Goal: Task Accomplishment & Management: Use online tool/utility

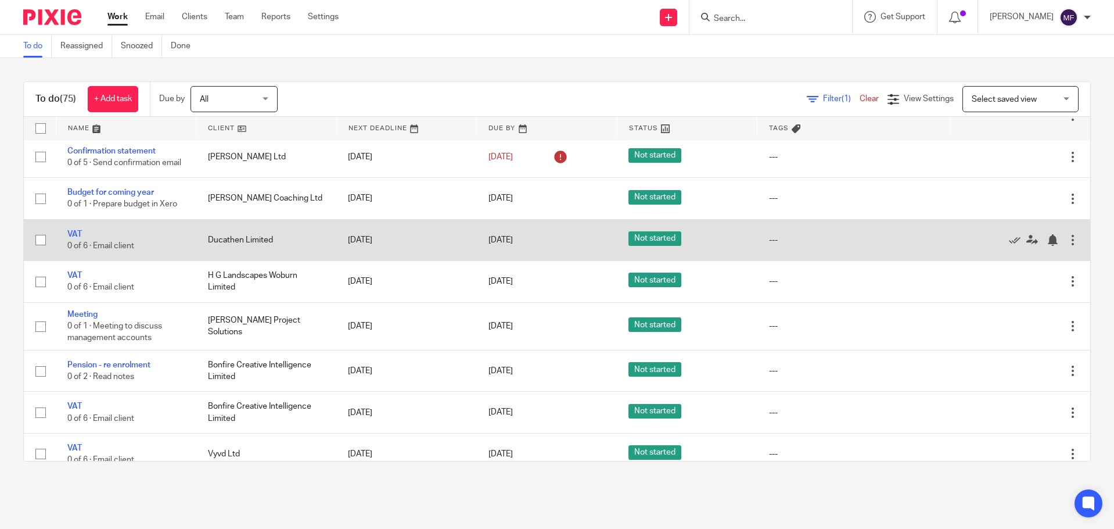
scroll to position [697, 0]
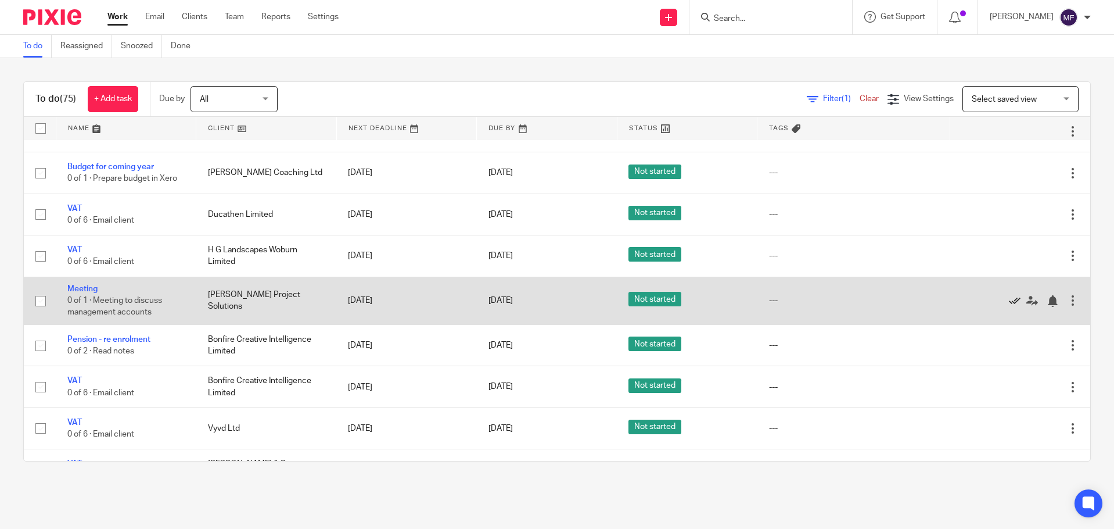
click at [1009, 307] on icon at bounding box center [1015, 301] width 12 height 12
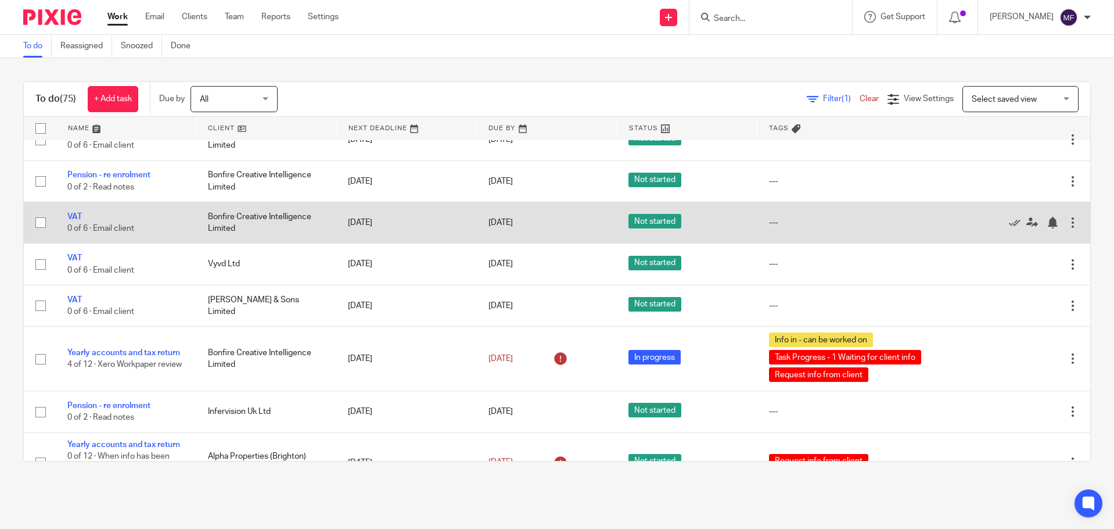
scroll to position [872, 0]
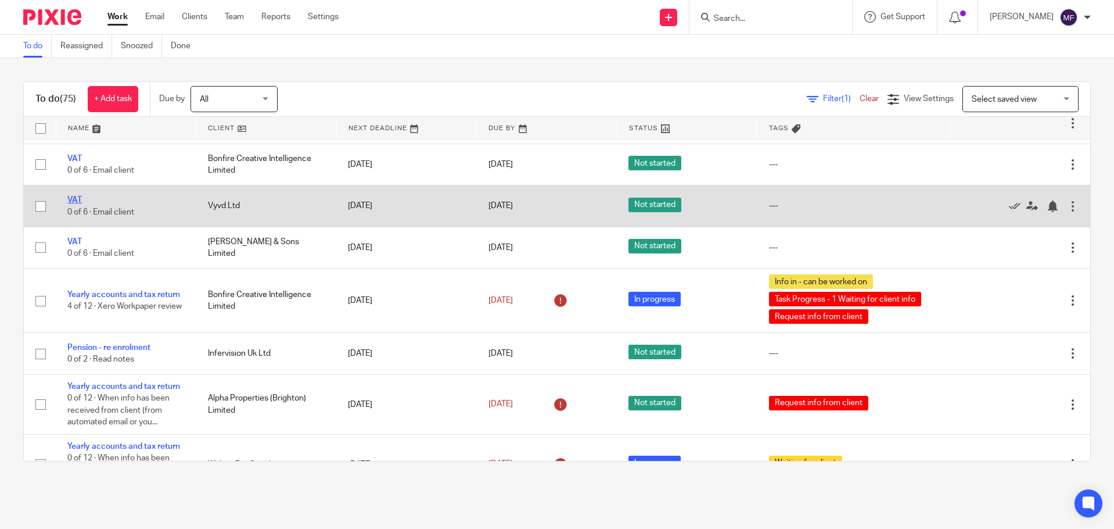
click at [74, 204] on link "VAT" at bounding box center [74, 200] width 15 height 8
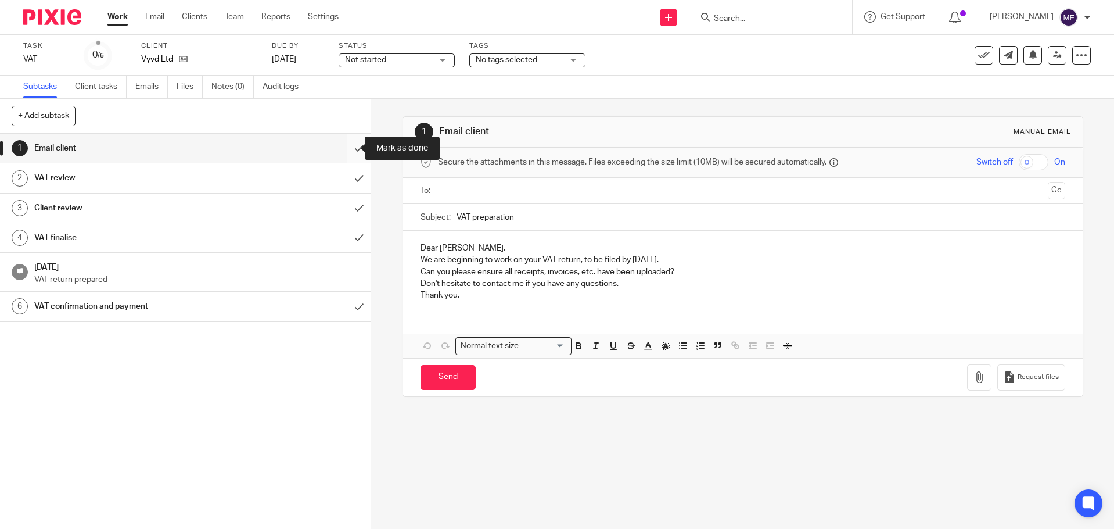
click at [347, 151] on input "submit" at bounding box center [185, 148] width 371 height 29
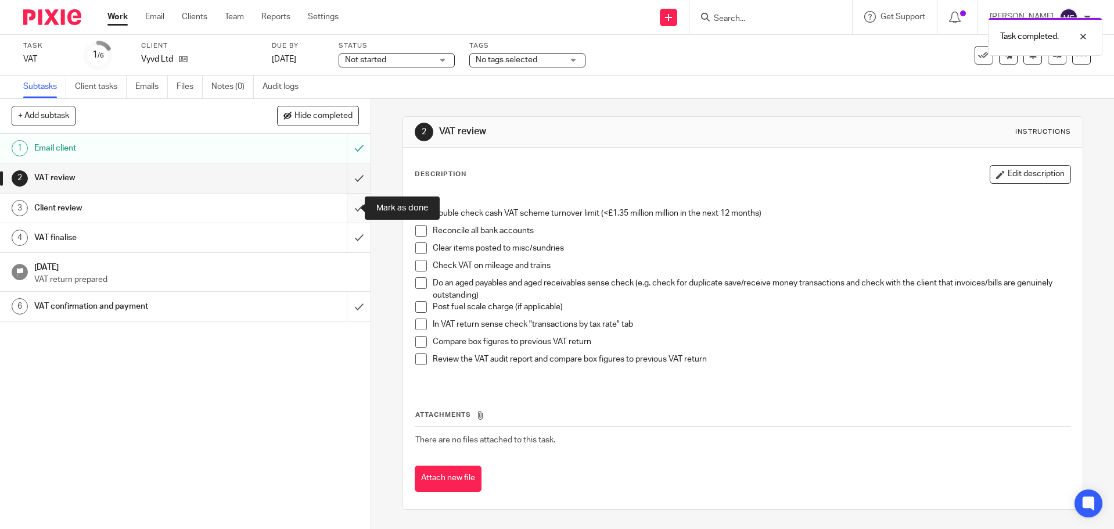
click at [347, 211] on input "submit" at bounding box center [185, 207] width 371 height 29
click at [345, 171] on input "submit" at bounding box center [185, 177] width 371 height 29
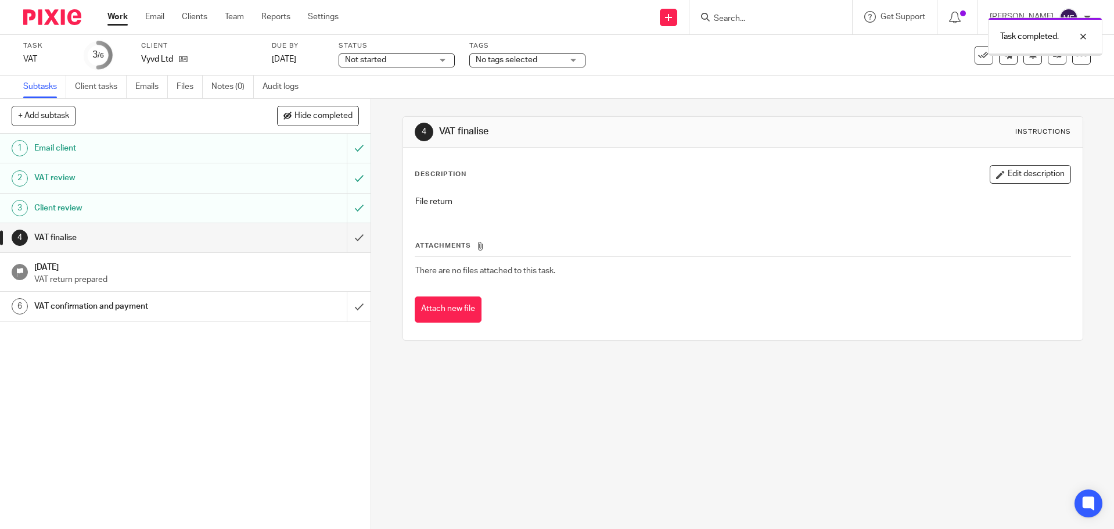
click at [341, 240] on input "submit" at bounding box center [185, 237] width 371 height 29
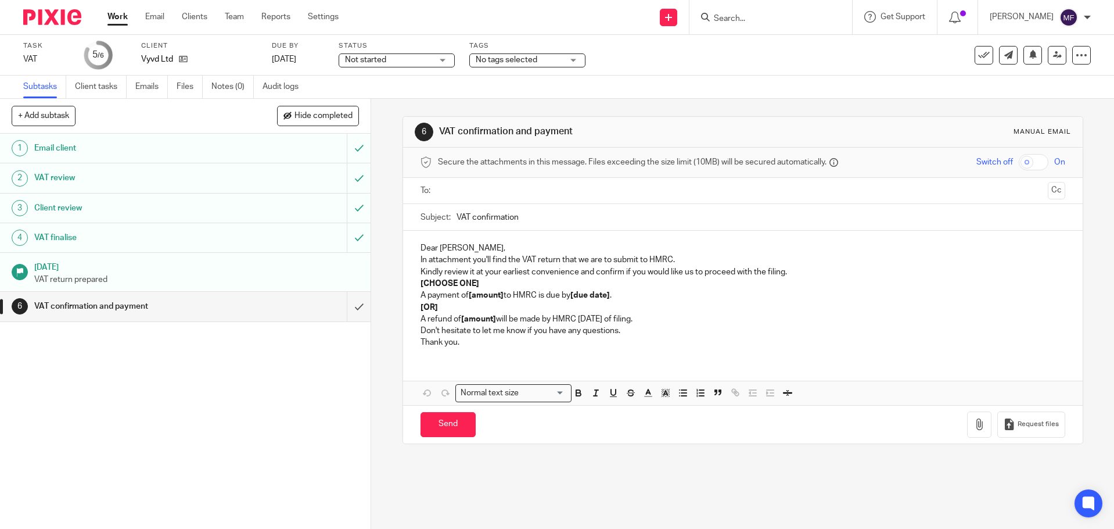
click at [755, 18] on input "Search" at bounding box center [765, 19] width 105 height 10
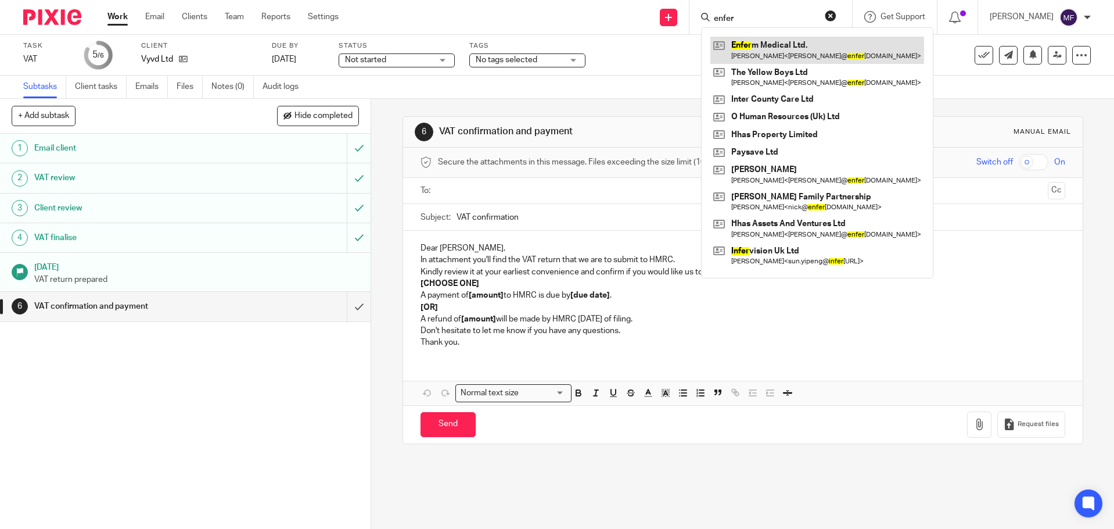
type input "enfer"
click at [793, 52] on link at bounding box center [818, 50] width 214 height 27
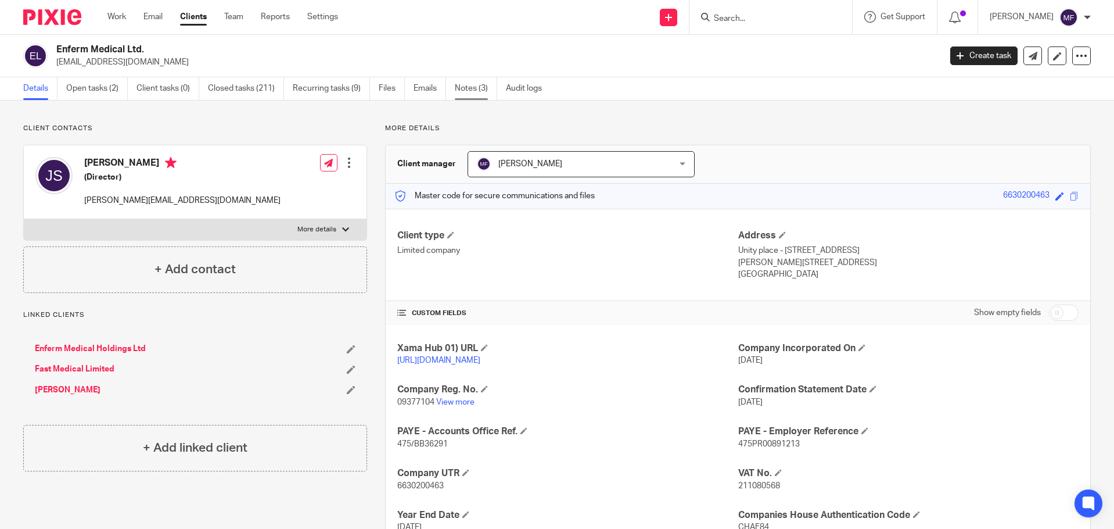
click at [469, 90] on link "Notes (3)" at bounding box center [476, 88] width 42 height 23
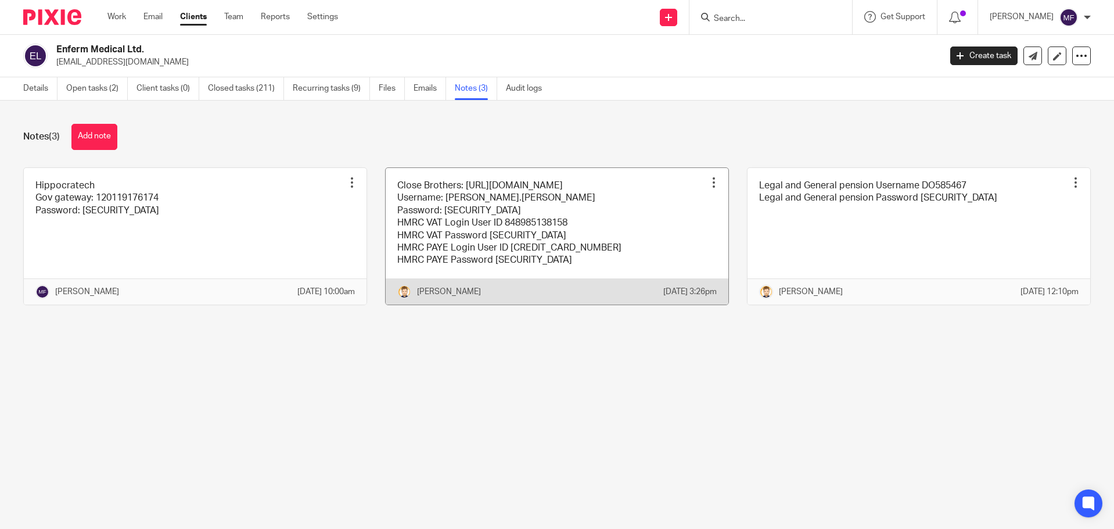
click at [433, 241] on link at bounding box center [557, 236] width 343 height 137
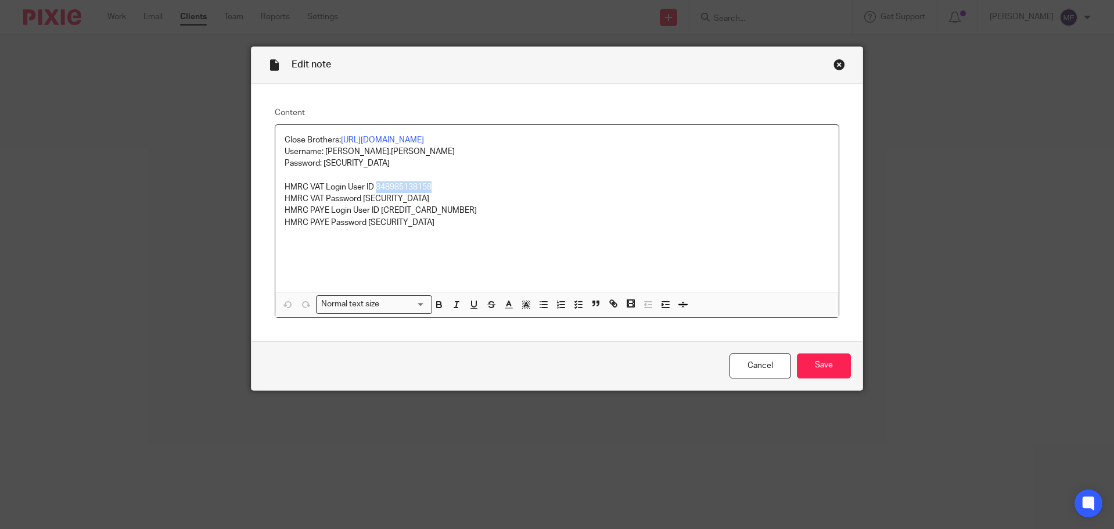
drag, startPoint x: 400, startPoint y: 183, endPoint x: 372, endPoint y: 185, distance: 27.9
click at [372, 185] on p "HMRC VAT Login User ID 848985138158" at bounding box center [558, 187] width 546 height 12
copy p "848985138158"
drag, startPoint x: 402, startPoint y: 200, endPoint x: 359, endPoint y: 199, distance: 43.0
click at [359, 199] on p "HMRC VAT Password [SECURITY_DATA]" at bounding box center [558, 199] width 546 height 12
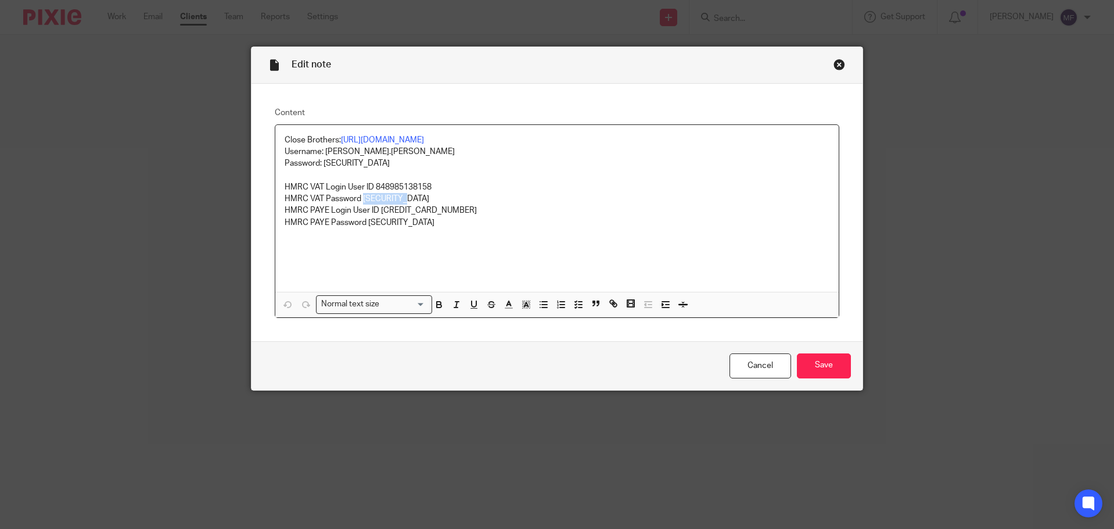
copy p "Reigate123"
click at [834, 66] on div "Close this dialog window" at bounding box center [840, 65] width 12 height 12
